Goal: Check status: Check status

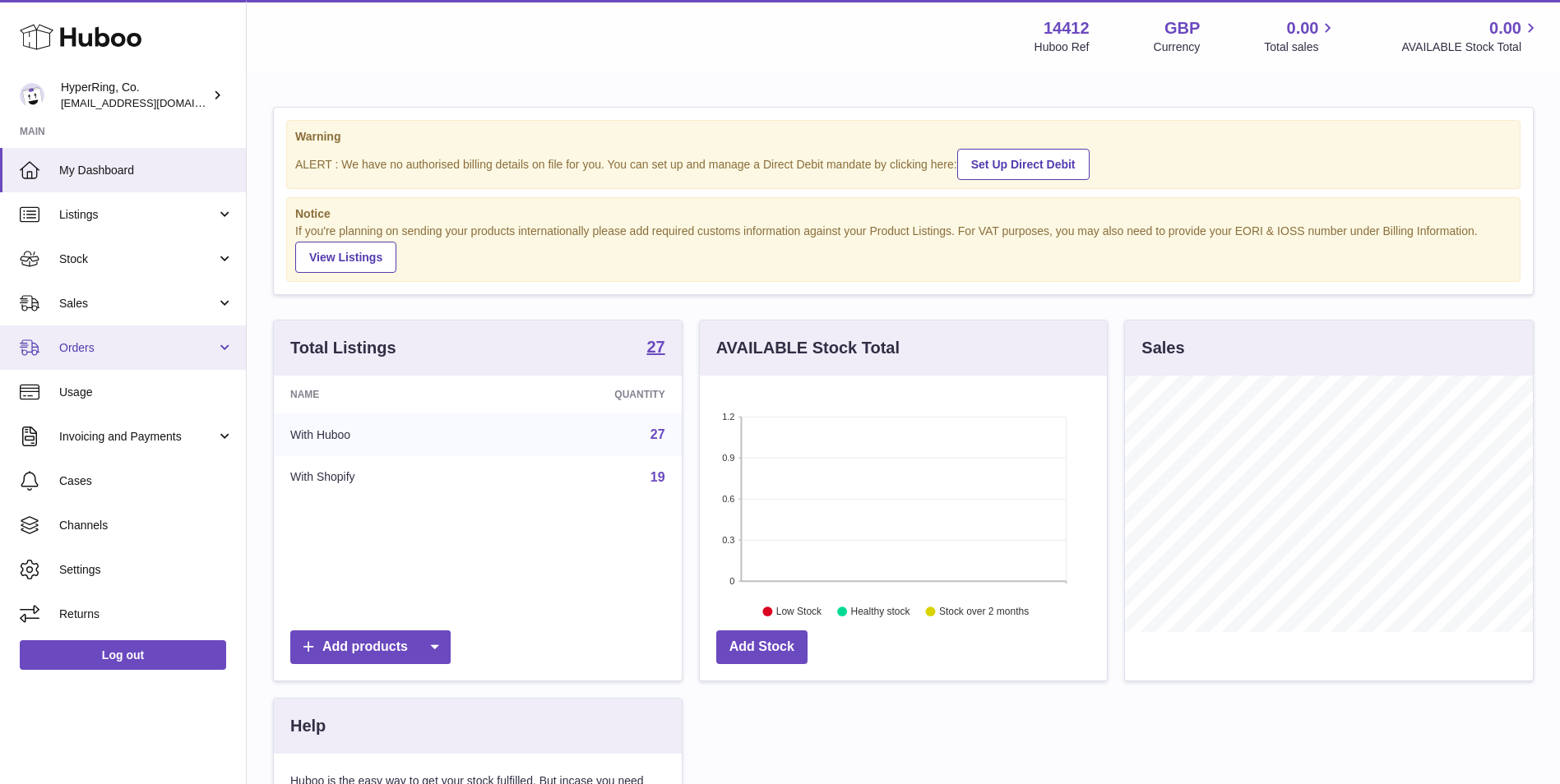
scroll to position [257, 407]
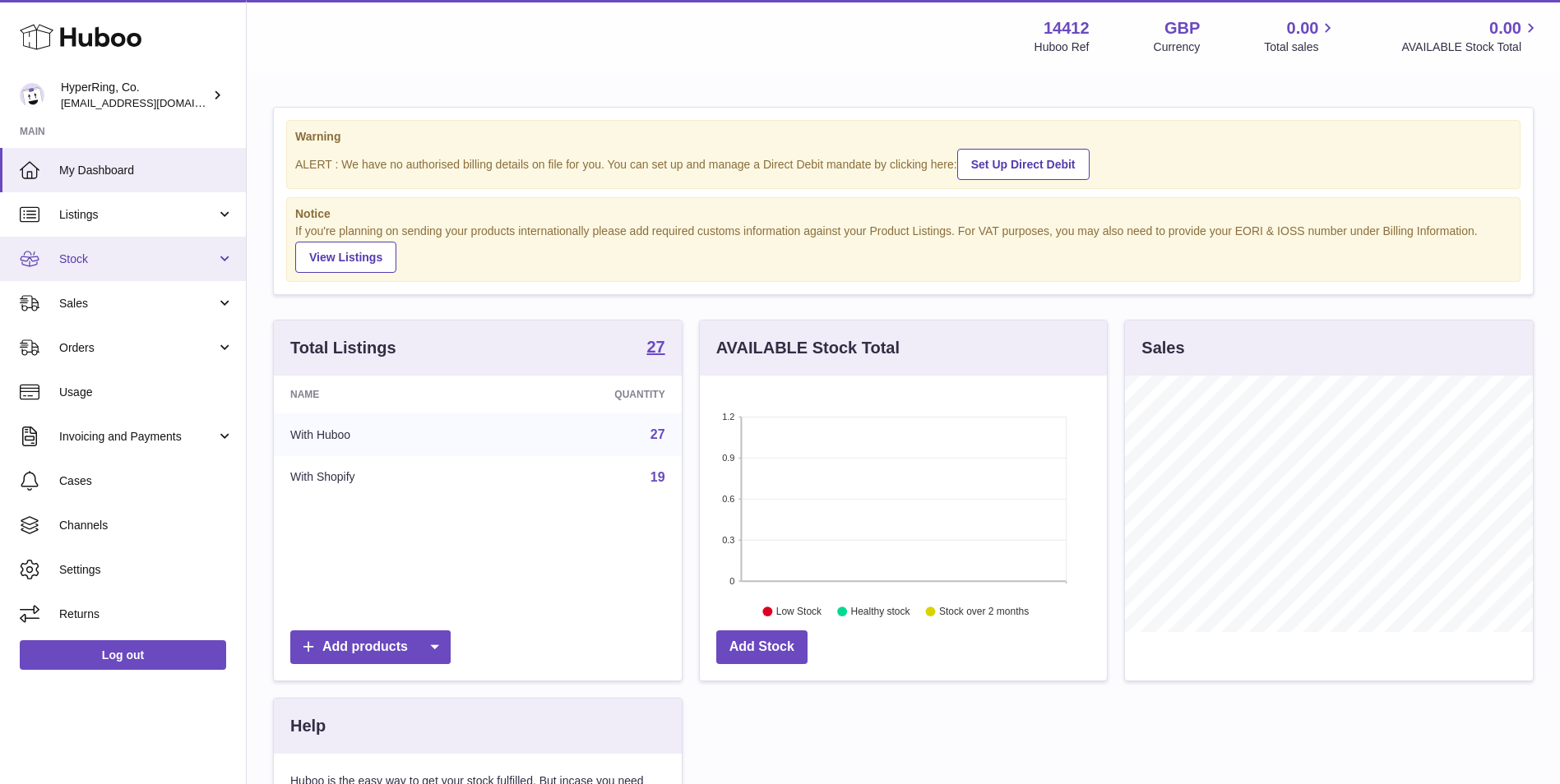
click at [177, 253] on span "Stock" at bounding box center [138, 259] width 157 height 15
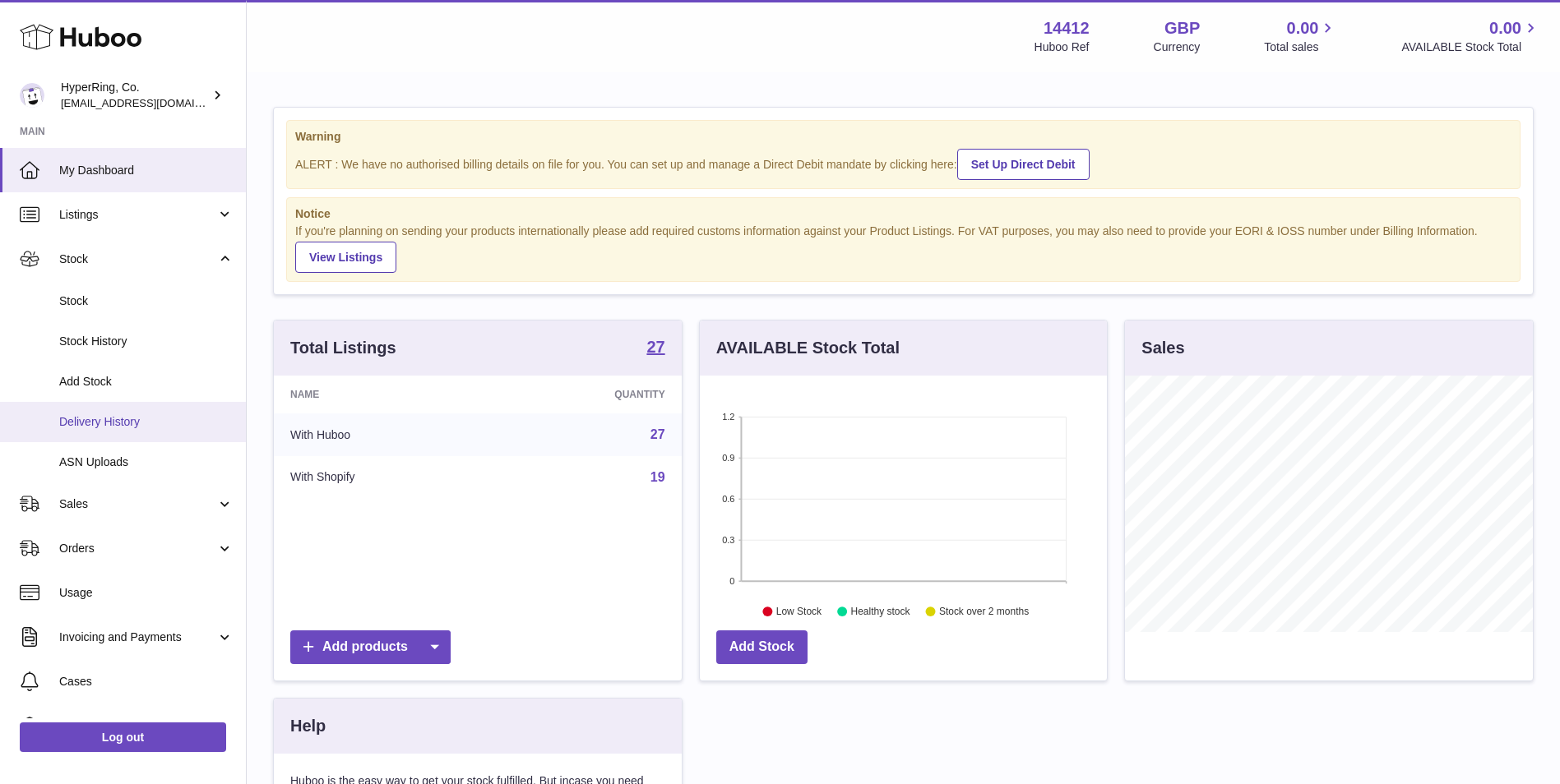
click at [160, 422] on span "Delivery History" at bounding box center [146, 422] width 174 height 15
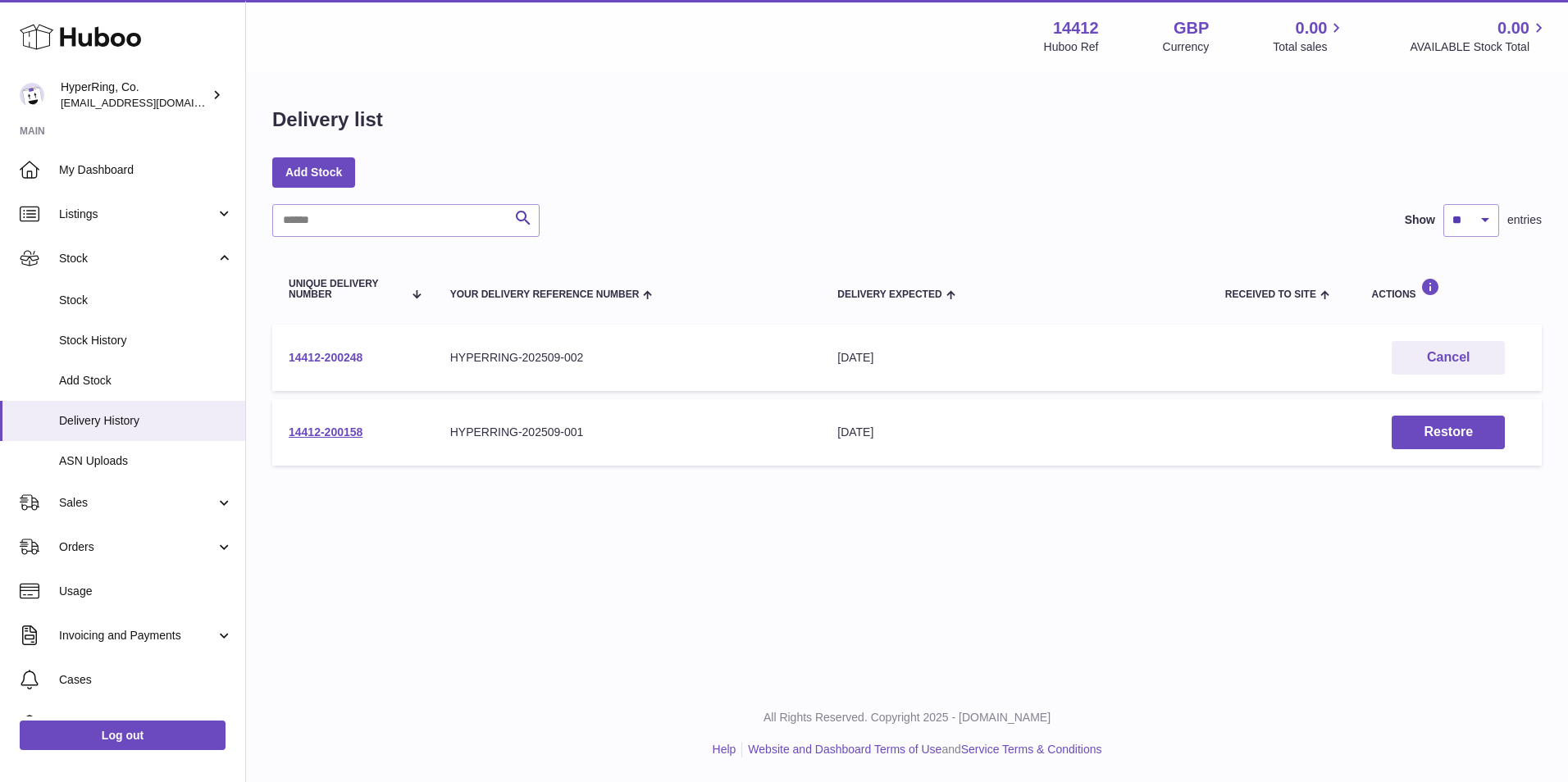
click at [340, 358] on link "14412-200248" at bounding box center [326, 358] width 74 height 13
